Goal: Information Seeking & Learning: Learn about a topic

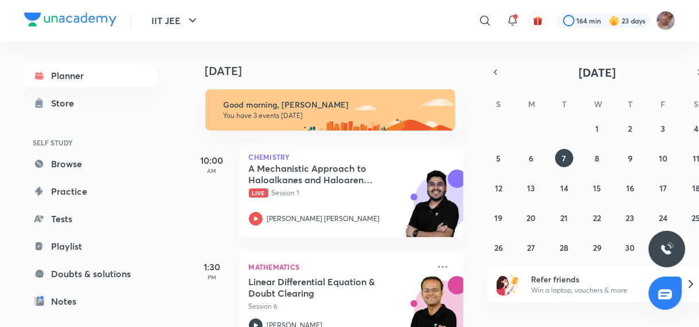
scroll to position [132, 0]
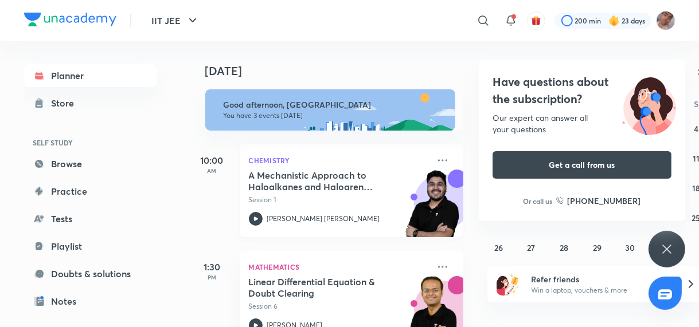
scroll to position [132, 0]
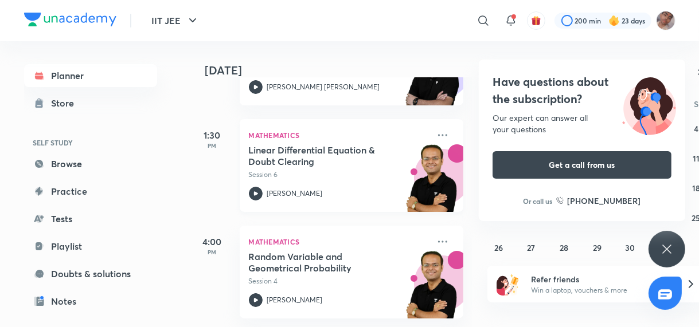
click at [366, 178] on p "Session 6" at bounding box center [339, 175] width 180 height 10
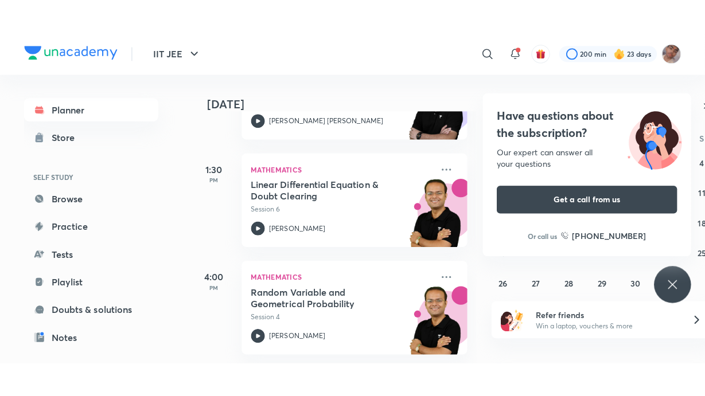
scroll to position [70, 0]
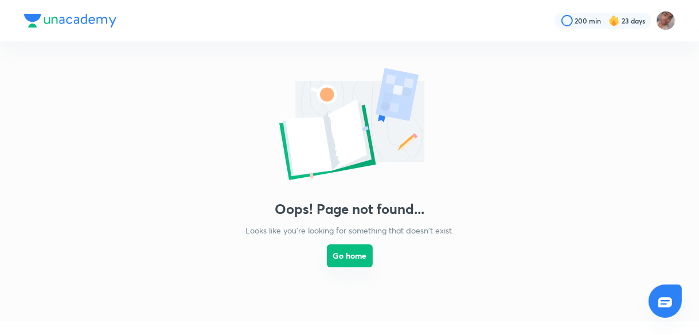
click at [362, 257] on button "Go home" at bounding box center [350, 255] width 46 height 23
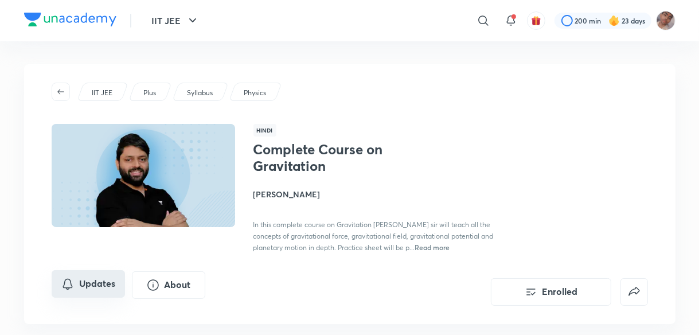
click at [75, 280] on button "Updates" at bounding box center [88, 284] width 73 height 28
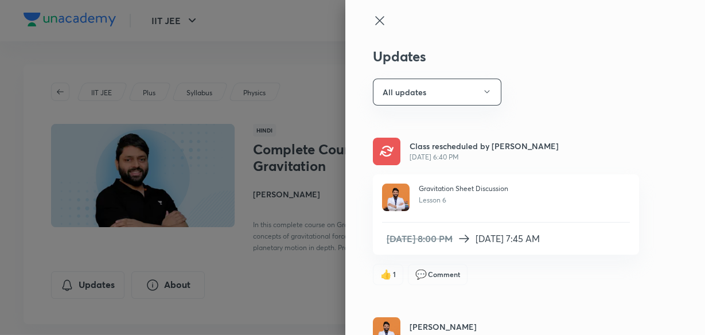
click at [310, 175] on div at bounding box center [352, 167] width 705 height 335
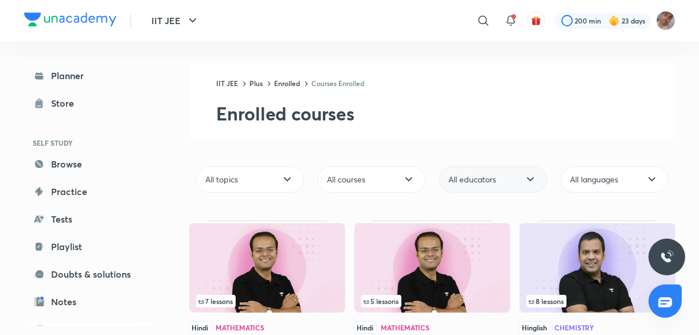
click at [510, 180] on div "All educators" at bounding box center [493, 179] width 108 height 26
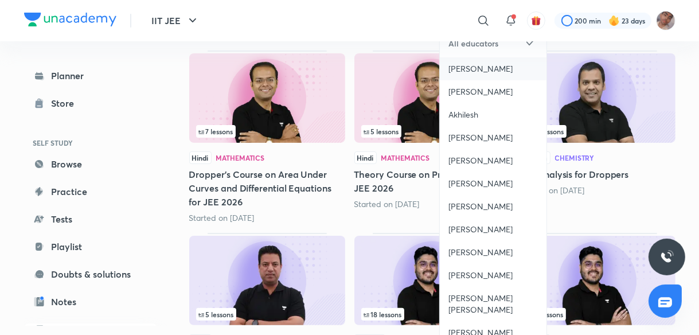
scroll to position [170, 0]
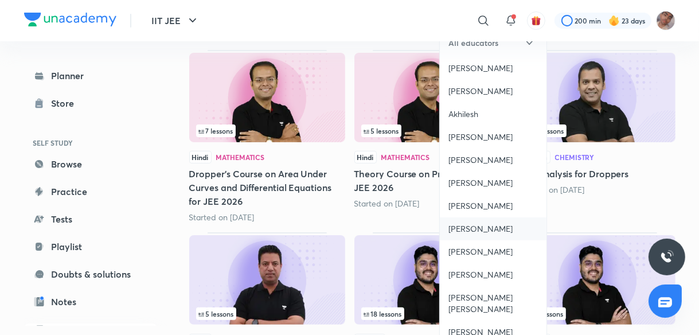
click at [502, 227] on span "[PERSON_NAME]" at bounding box center [481, 228] width 64 height 11
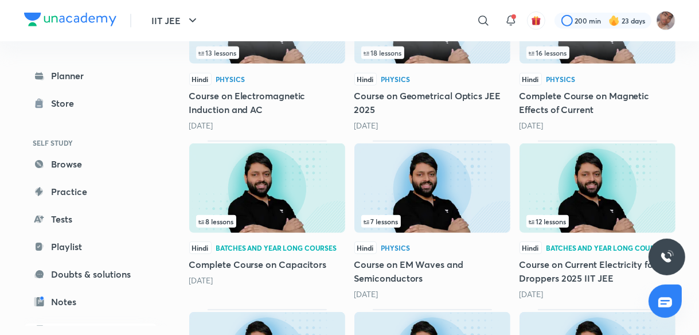
scroll to position [418, 0]
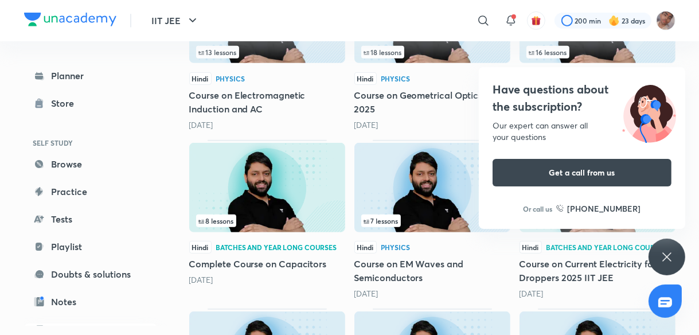
click at [469, 196] on img at bounding box center [432, 187] width 156 height 89
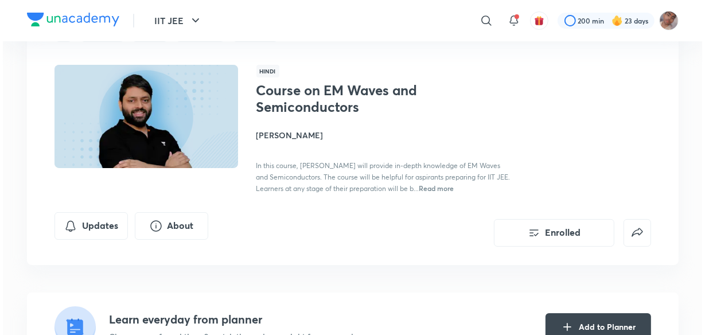
scroll to position [58, 0]
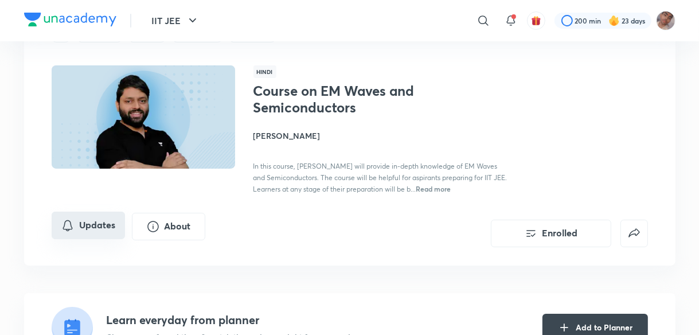
click at [99, 228] on button "Updates" at bounding box center [88, 226] width 73 height 28
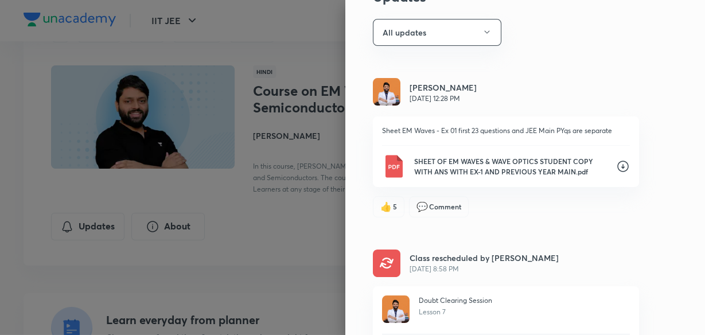
scroll to position [0, 0]
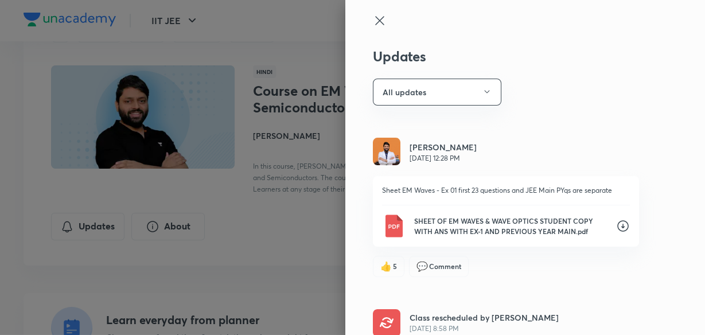
click at [556, 229] on p "SHEET OF EM WAVES & WAVE OPTICS STUDENT COPY WITH ANS WITH EX-1 AND PREVIOUS YE…" at bounding box center [510, 226] width 193 height 21
